Goal: Information Seeking & Learning: Check status

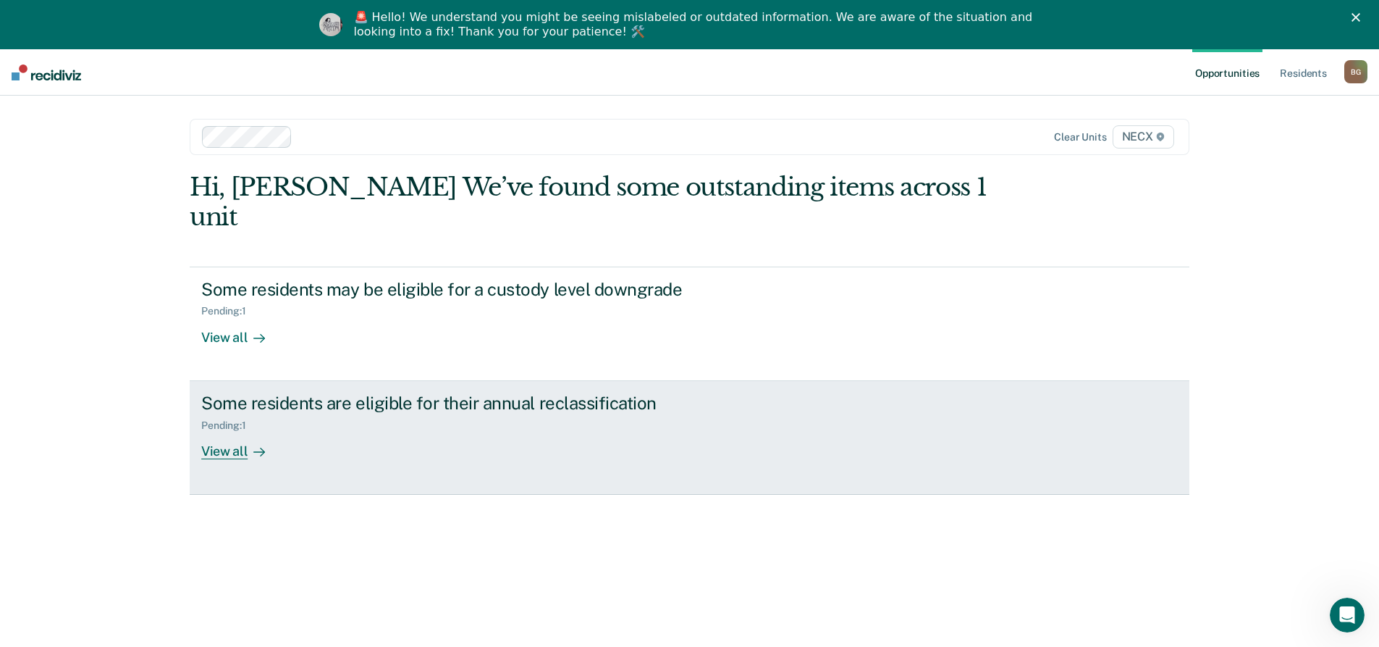
click at [550, 413] on div "Pending : 1" at bounding box center [455, 422] width 508 height 18
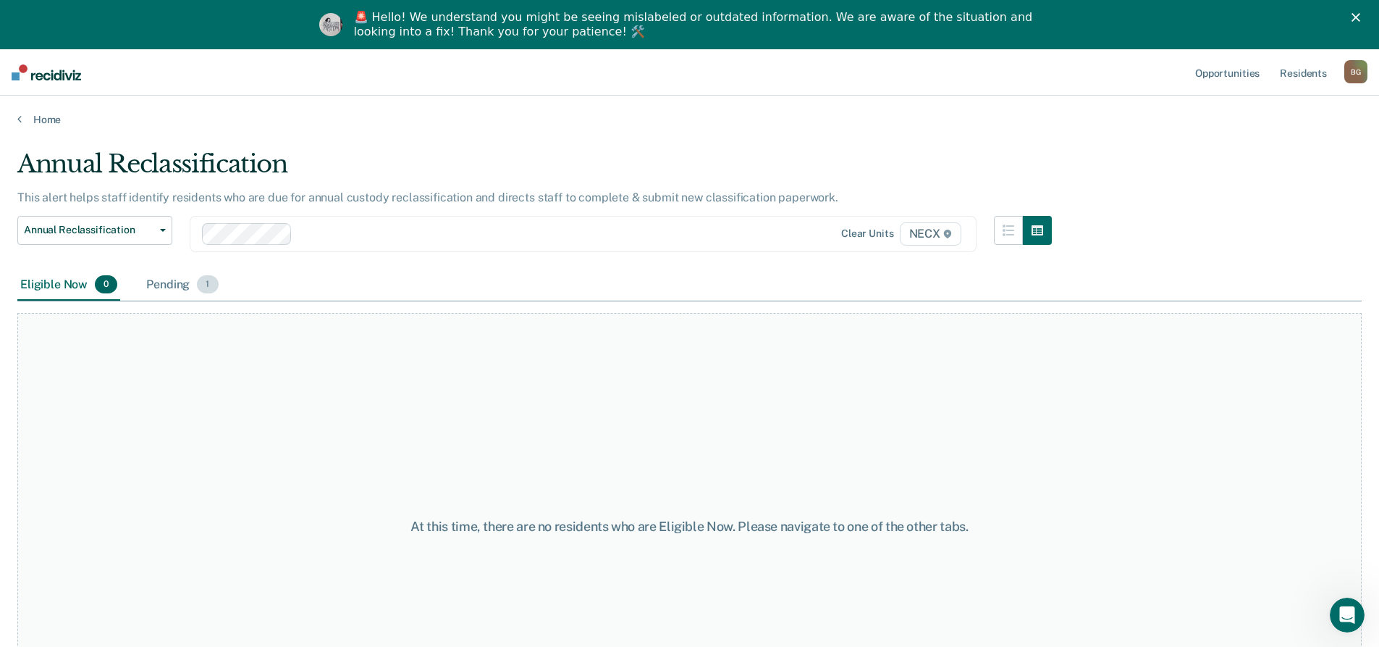
click at [195, 280] on div "Pending 1" at bounding box center [181, 285] width 77 height 32
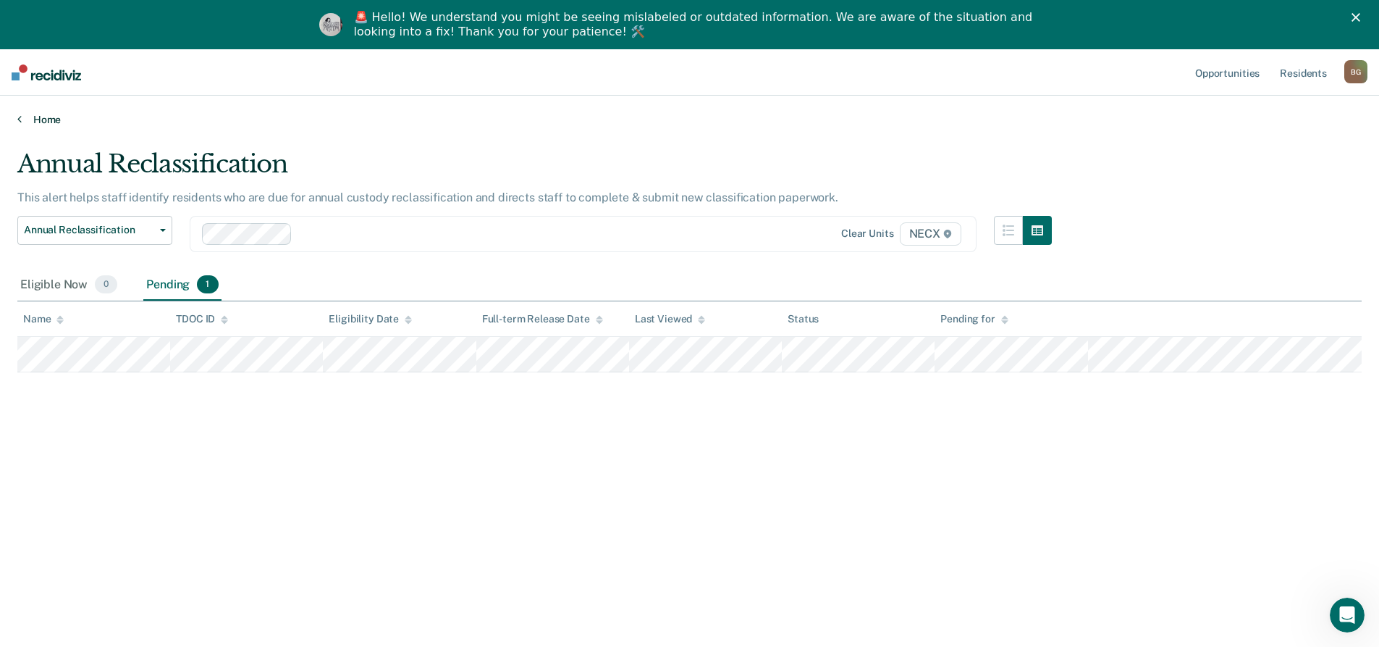
click at [30, 120] on link "Home" at bounding box center [689, 119] width 1344 height 13
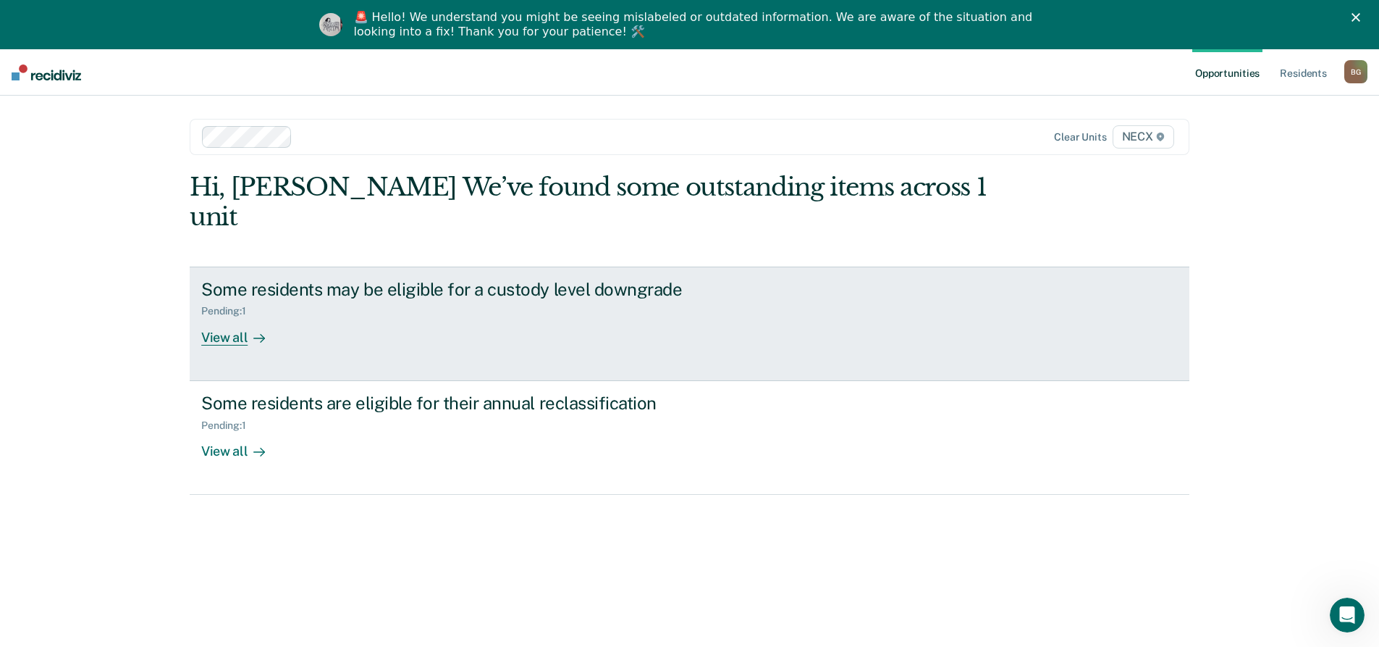
click at [399, 299] on div "Pending : 1" at bounding box center [455, 308] width 508 height 18
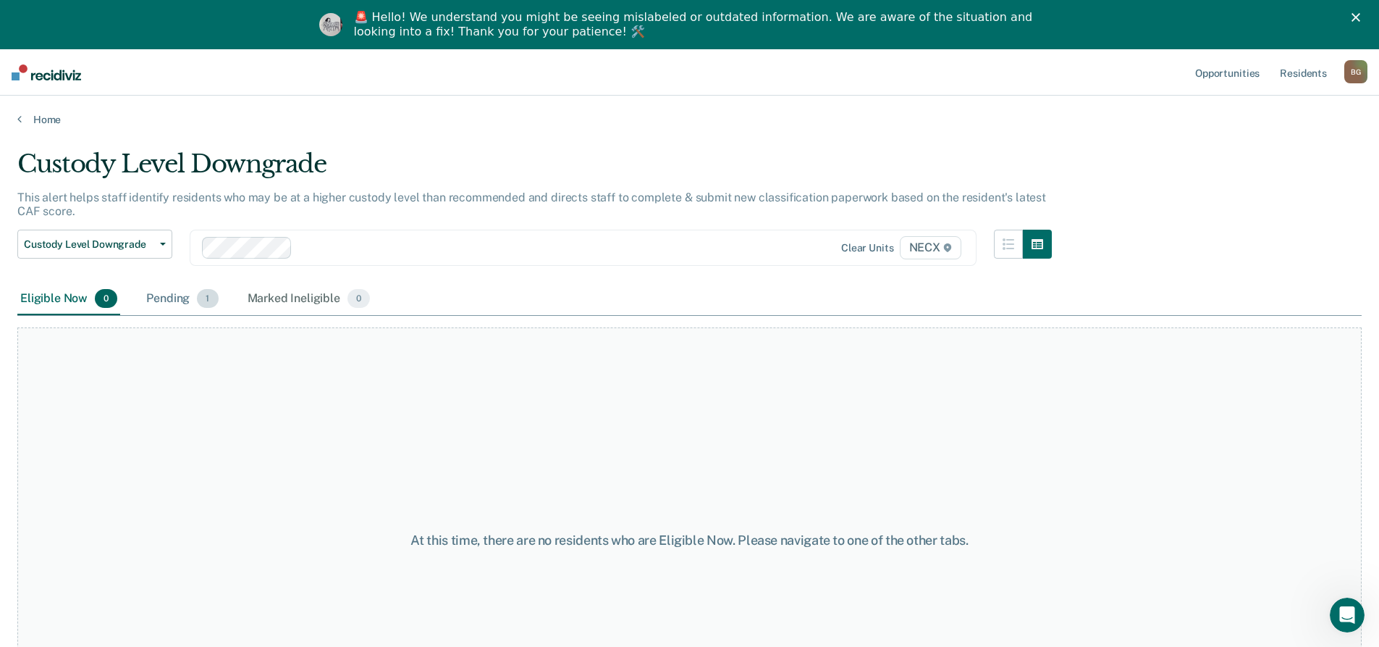
click at [178, 306] on div "Pending 1" at bounding box center [181, 299] width 77 height 32
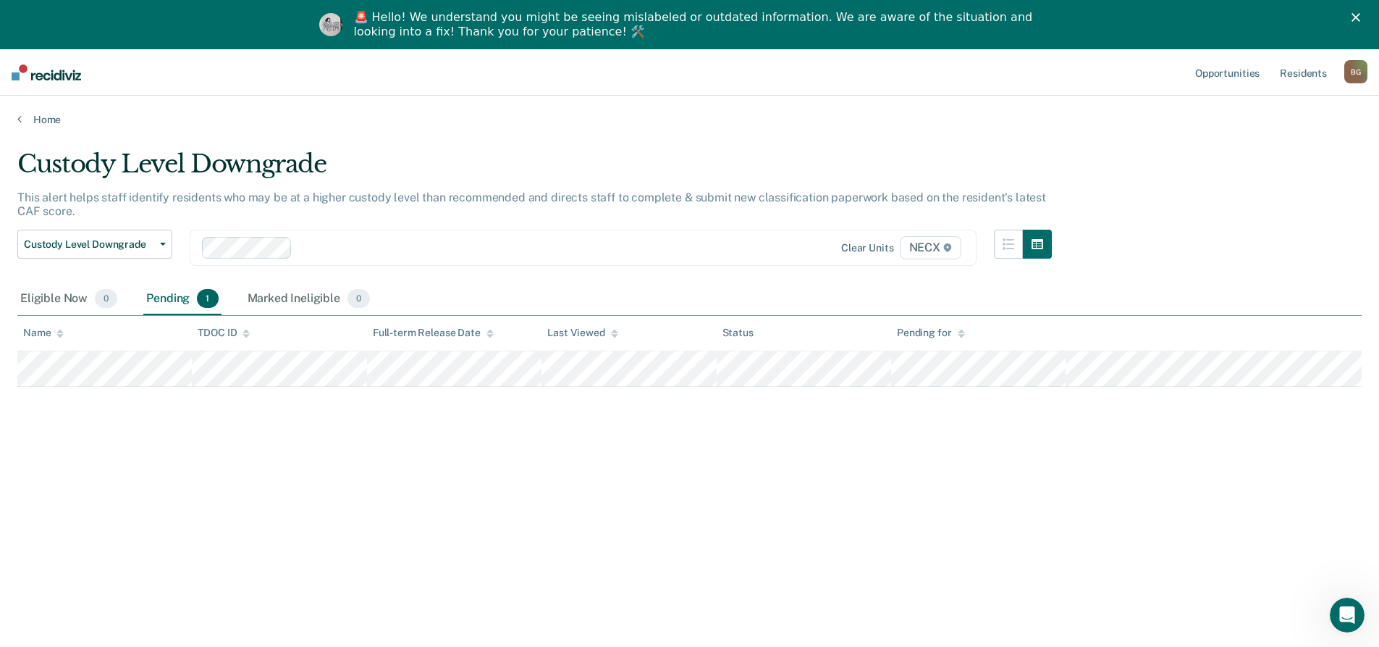
click at [51, 135] on main "Custody Level Downgrade This alert helps staff identify residents who may be at…" at bounding box center [689, 408] width 1379 height 565
click at [45, 124] on link "Home" at bounding box center [689, 119] width 1344 height 13
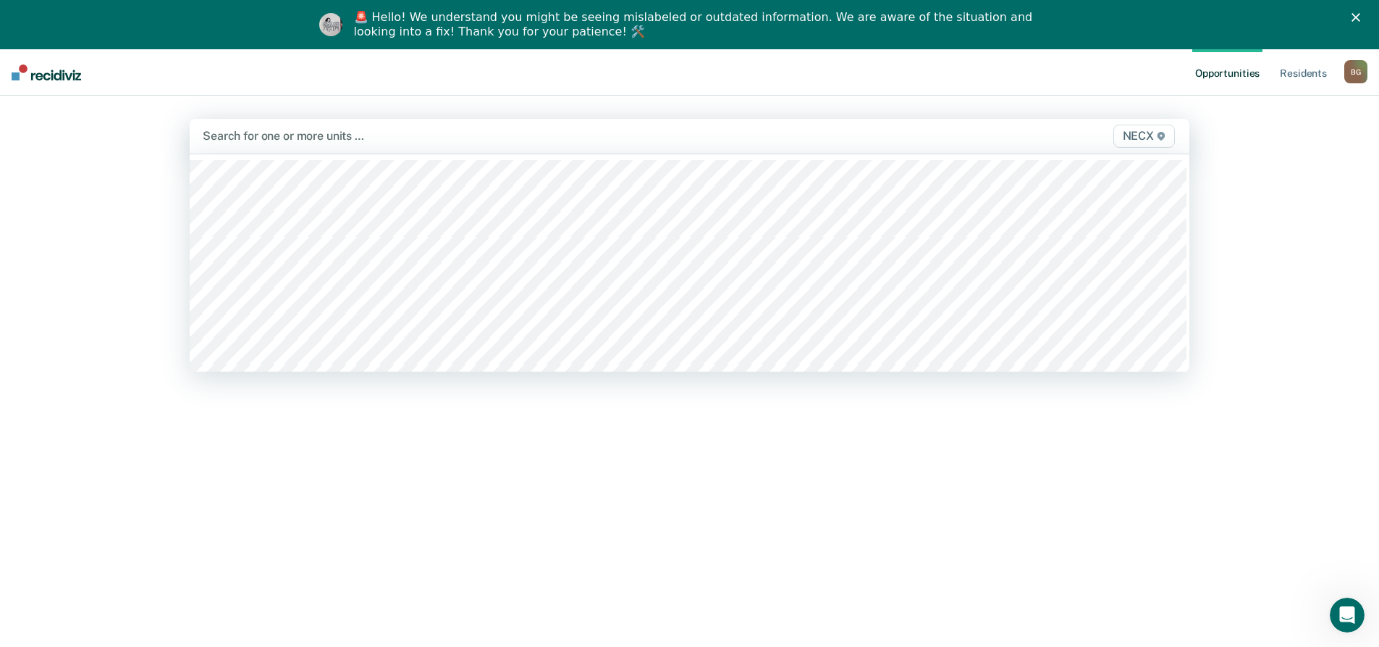
click at [413, 133] on div at bounding box center [543, 135] width 681 height 17
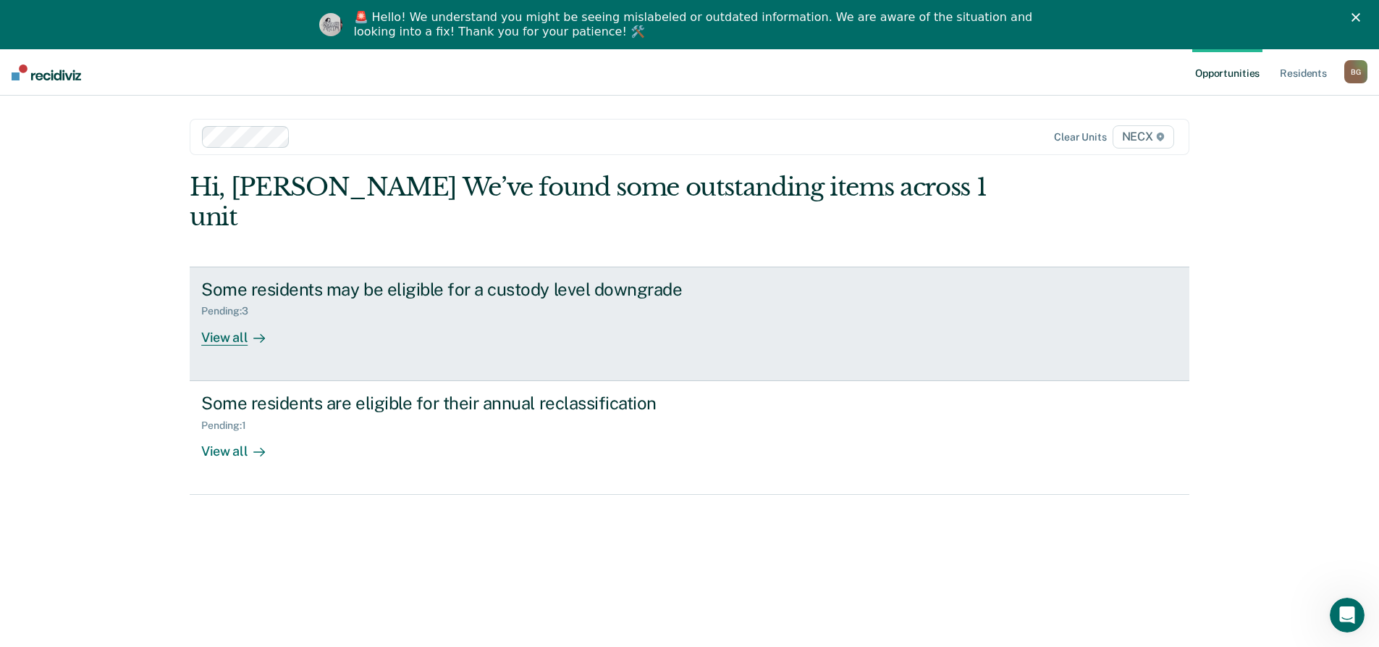
click at [626, 323] on link "Some residents may be eligible for a custody level downgrade Pending : 3 View a…" at bounding box center [690, 323] width 1000 height 114
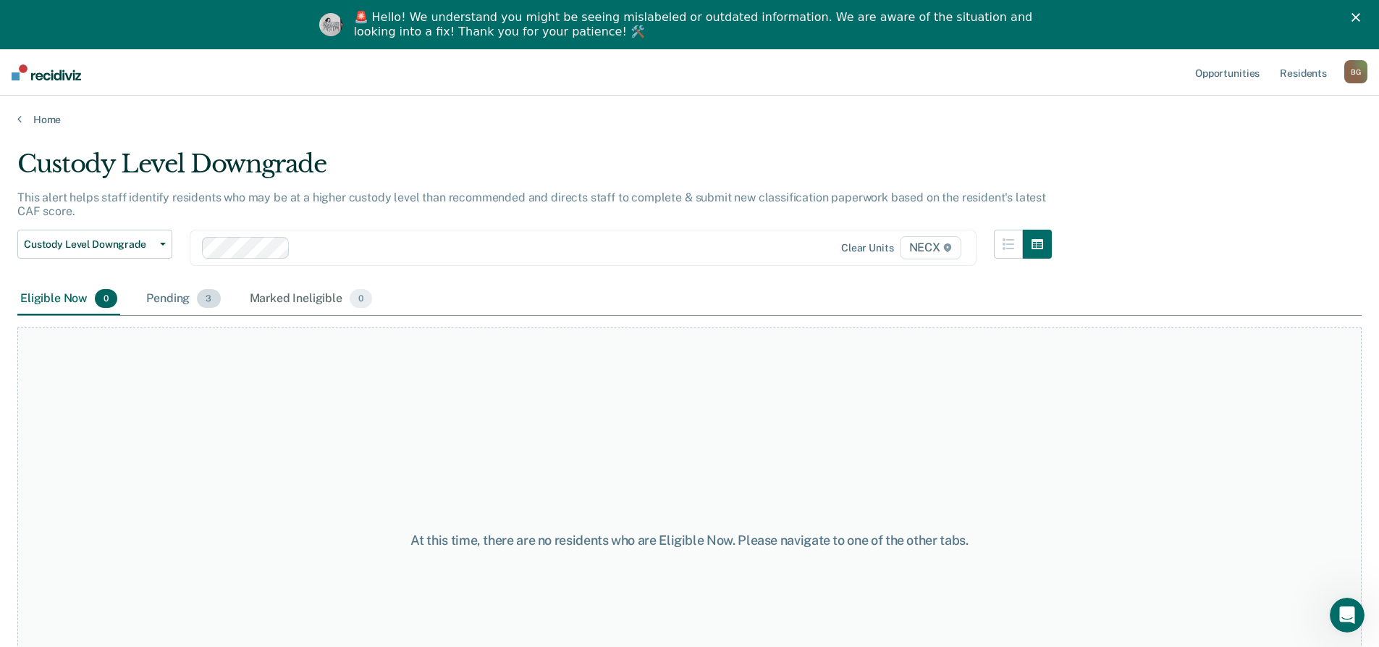
click at [178, 300] on div "Pending 3" at bounding box center [183, 299] width 80 height 32
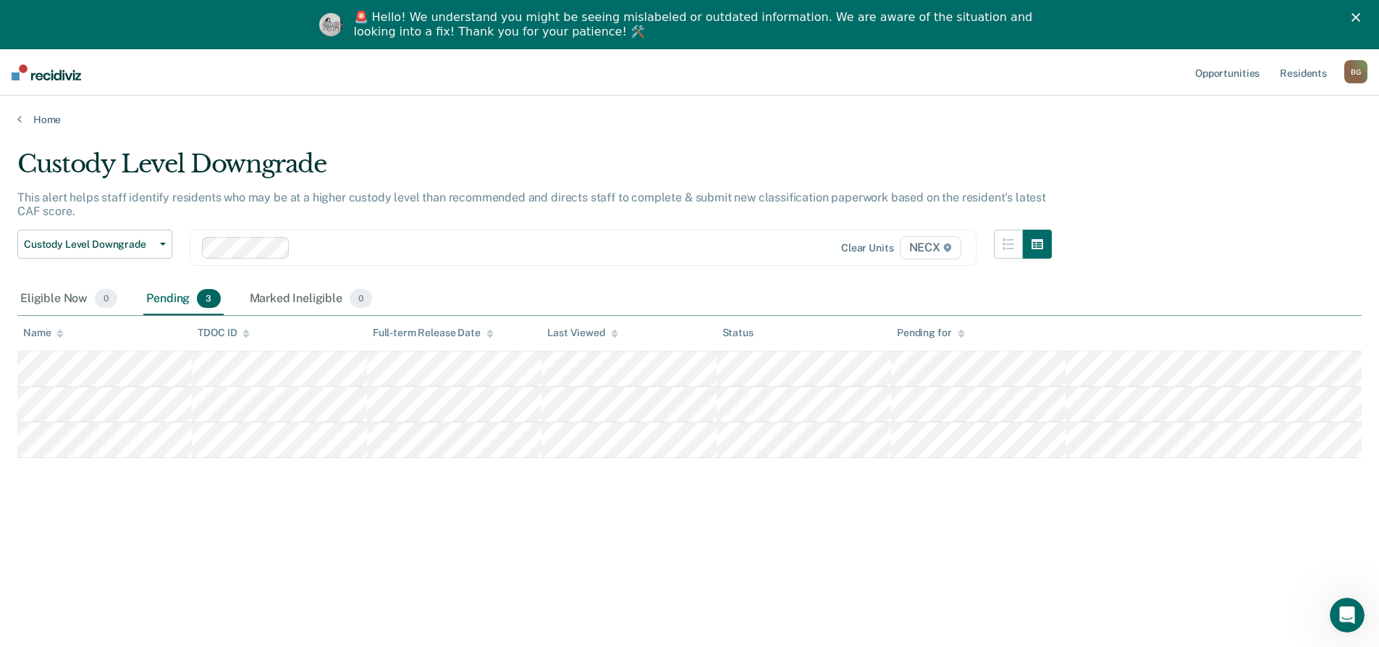
click at [41, 126] on main "Custody Level Downgrade This alert helps staff identify residents who may be at…" at bounding box center [689, 408] width 1379 height 565
click at [48, 121] on link "Home" at bounding box center [689, 119] width 1344 height 13
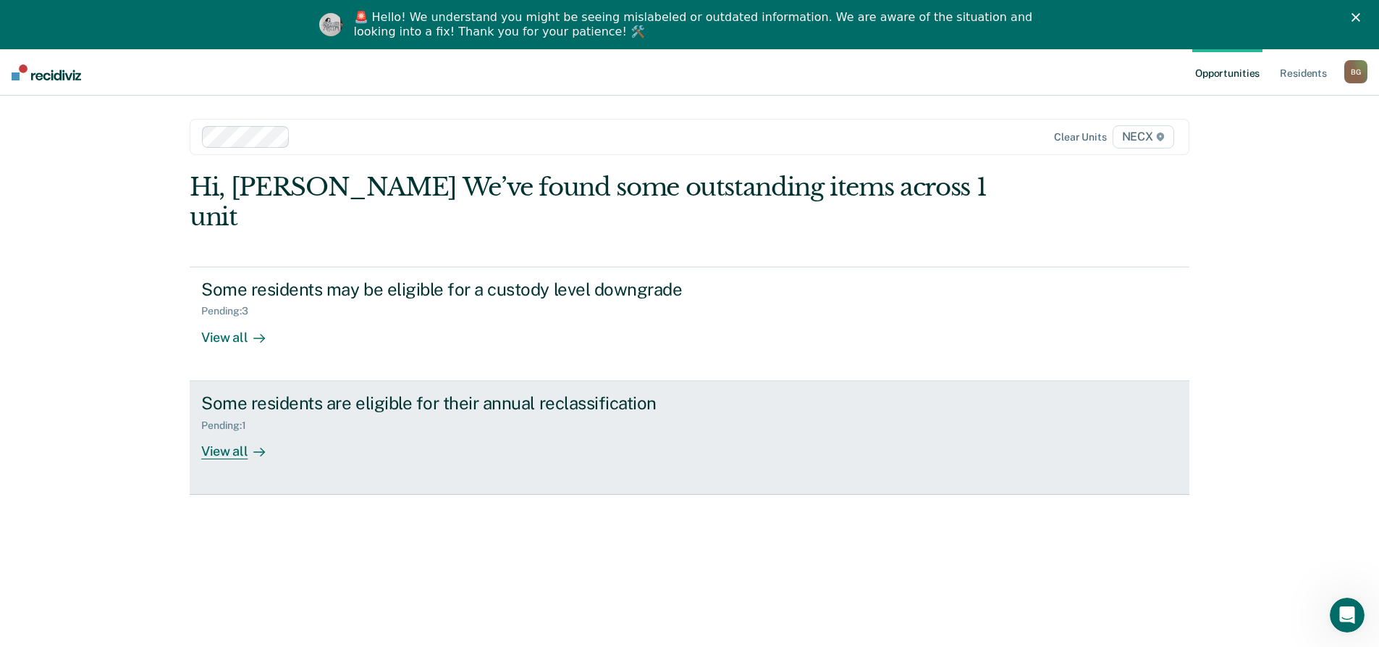
click at [374, 428] on div "Some residents are eligible for their annual reclassification Pending : 1 View …" at bounding box center [472, 425] width 543 height 67
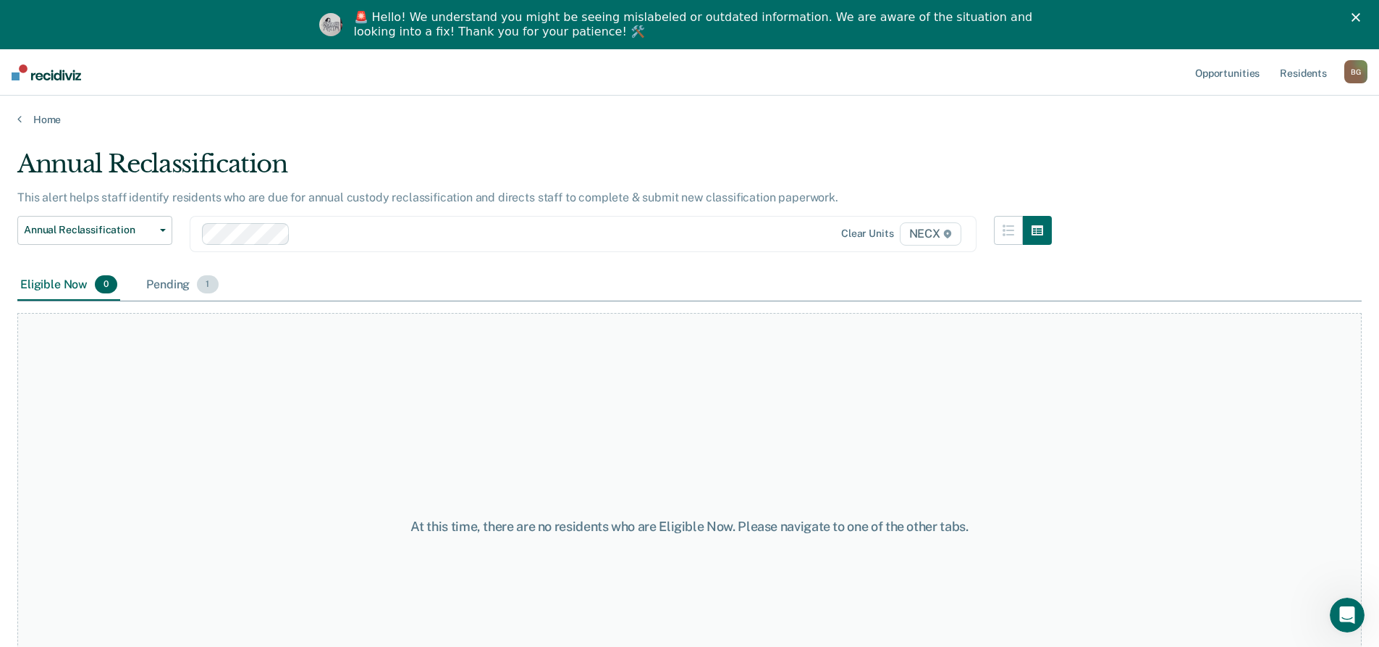
click at [190, 289] on div "Pending 1" at bounding box center [181, 285] width 77 height 32
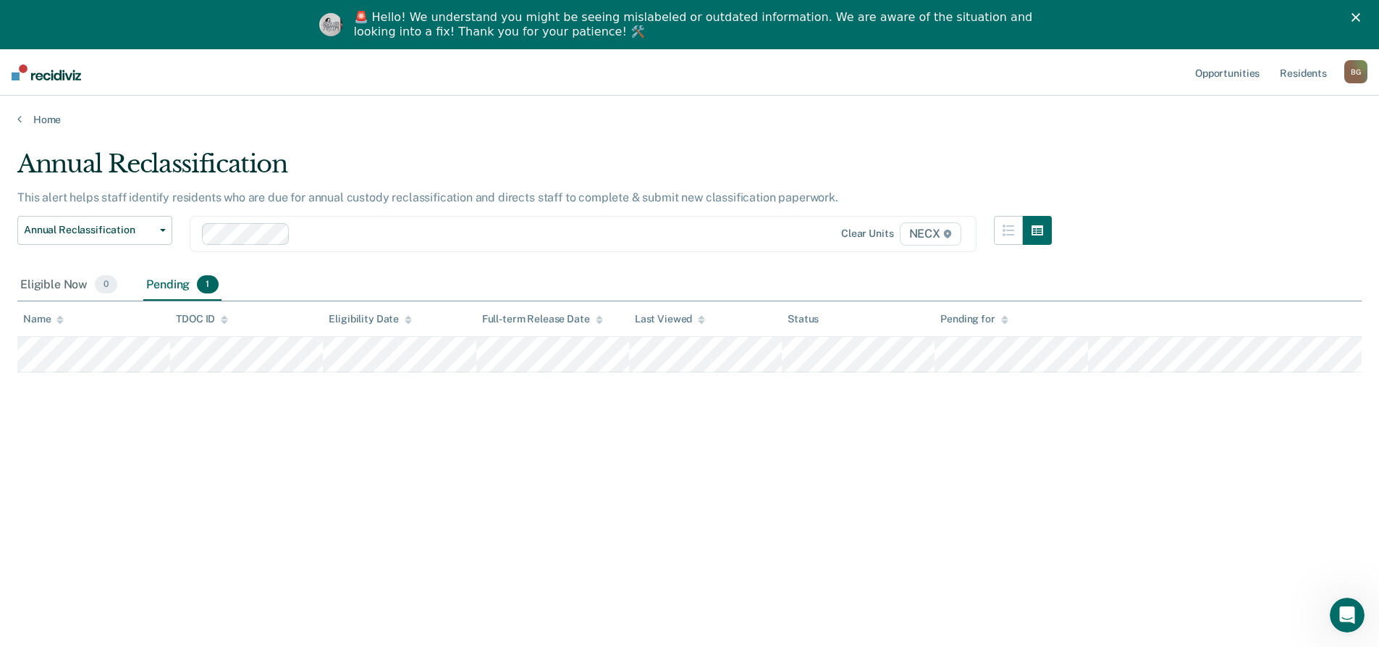
click at [327, 436] on div "Annual Reclassification This alert helps staff identify residents who are due f…" at bounding box center [689, 368] width 1344 height 438
